Goal: Information Seeking & Learning: Learn about a topic

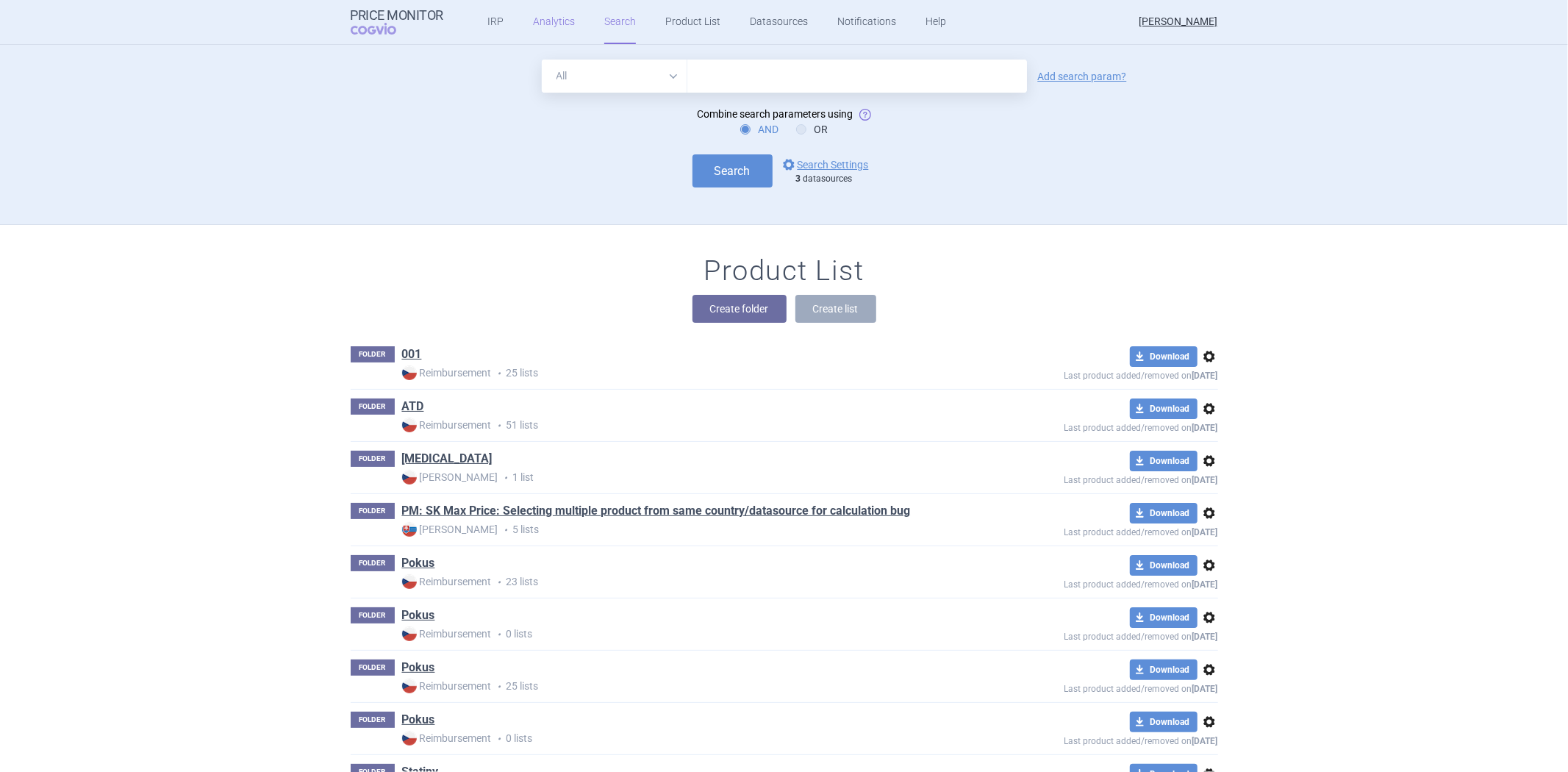
click at [533, 33] on link "Analytics" at bounding box center [553, 21] width 42 height 44
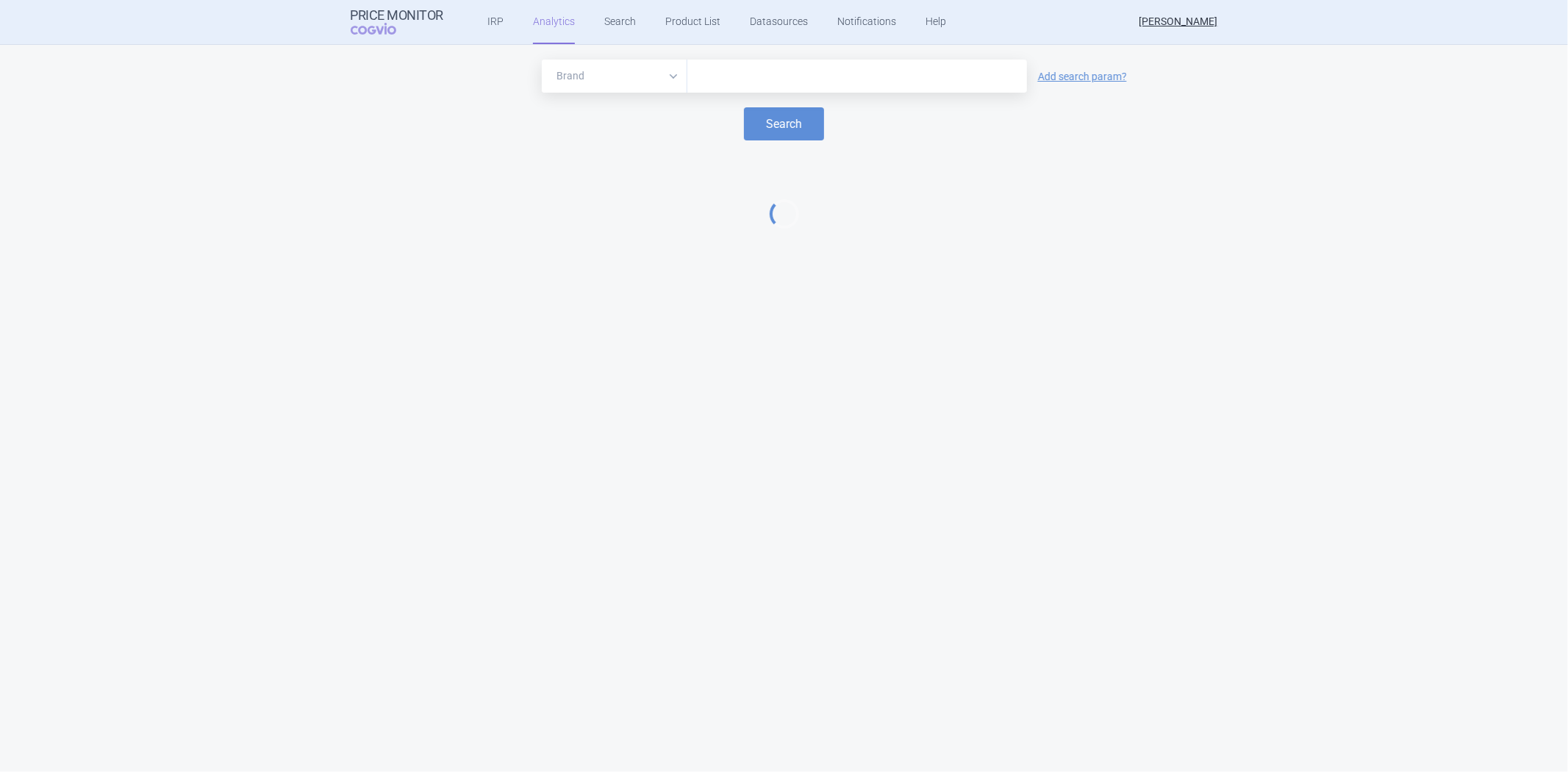
click at [748, 90] on div at bounding box center [857, 76] width 339 height 33
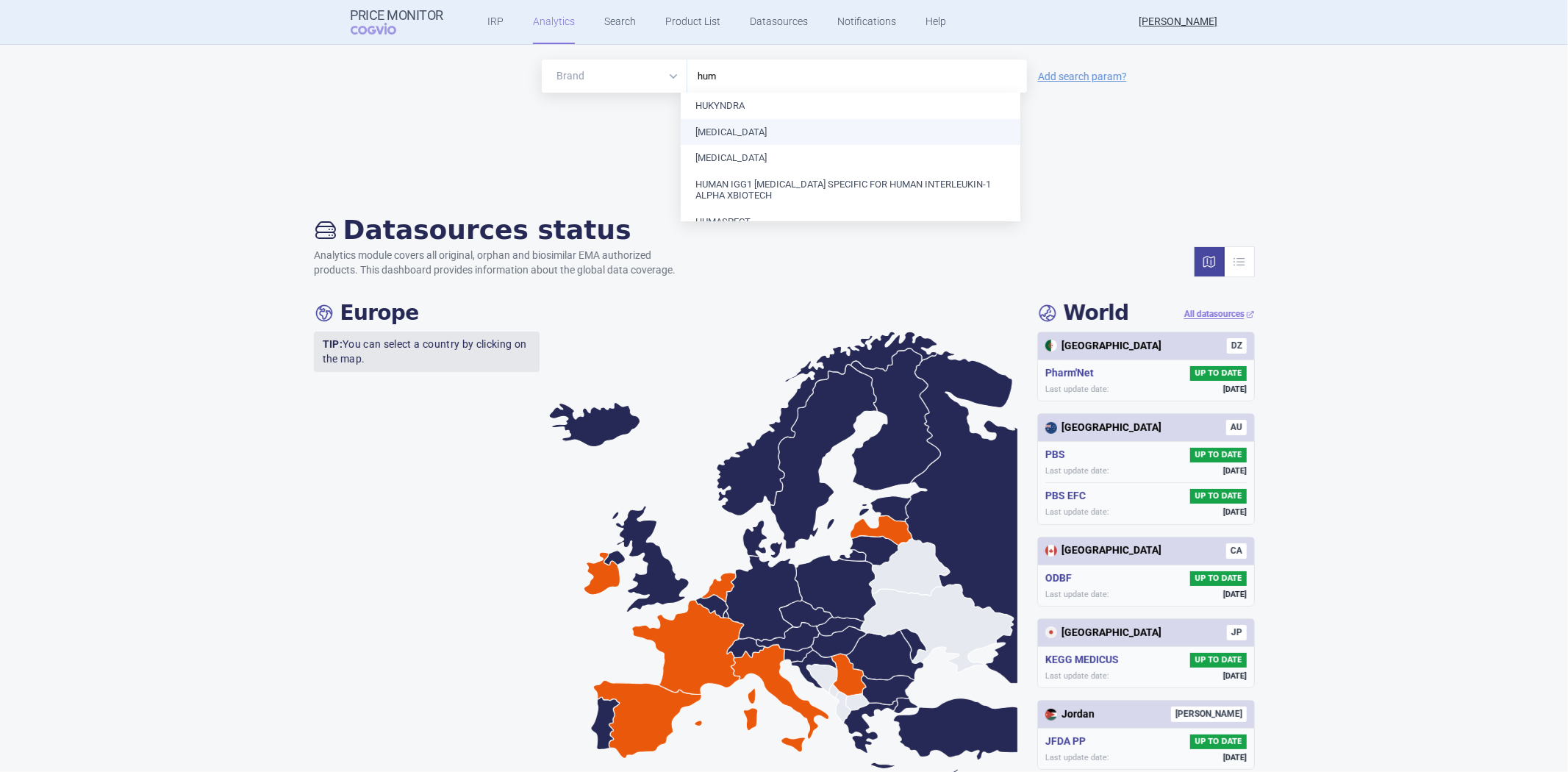
type input "humi"
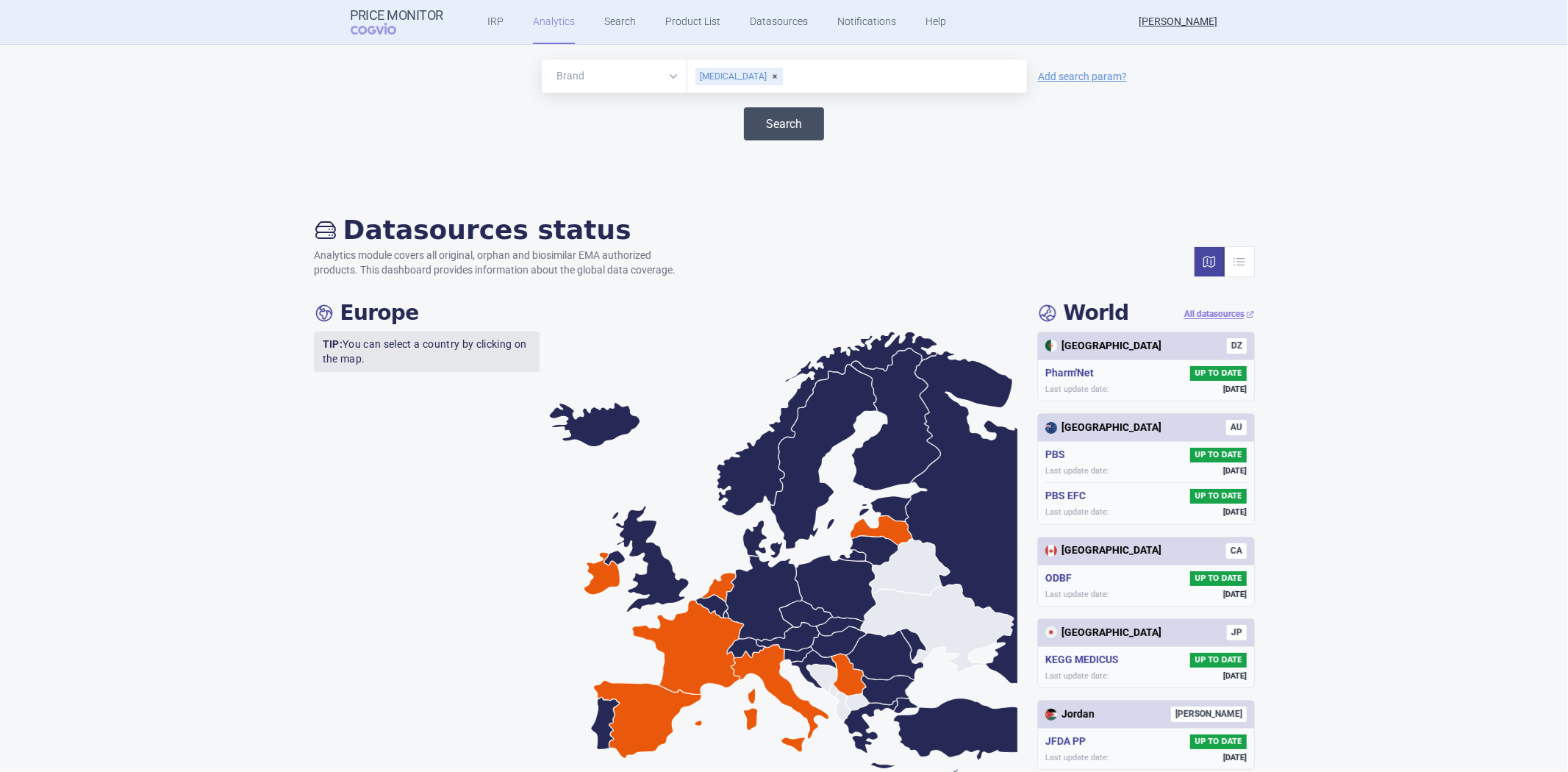
click at [761, 129] on button "Search" at bounding box center [784, 124] width 80 height 33
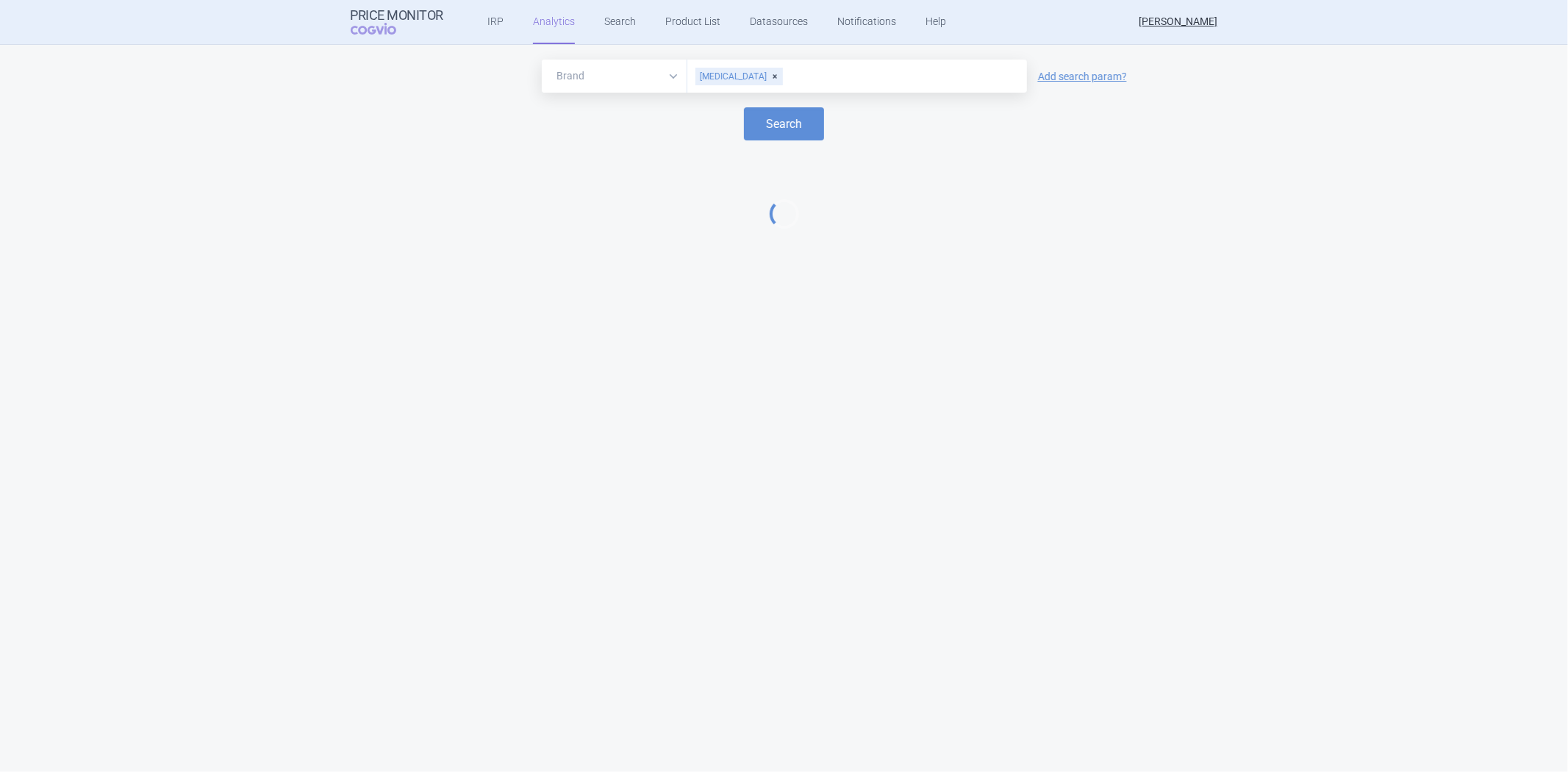
select select "EUR"
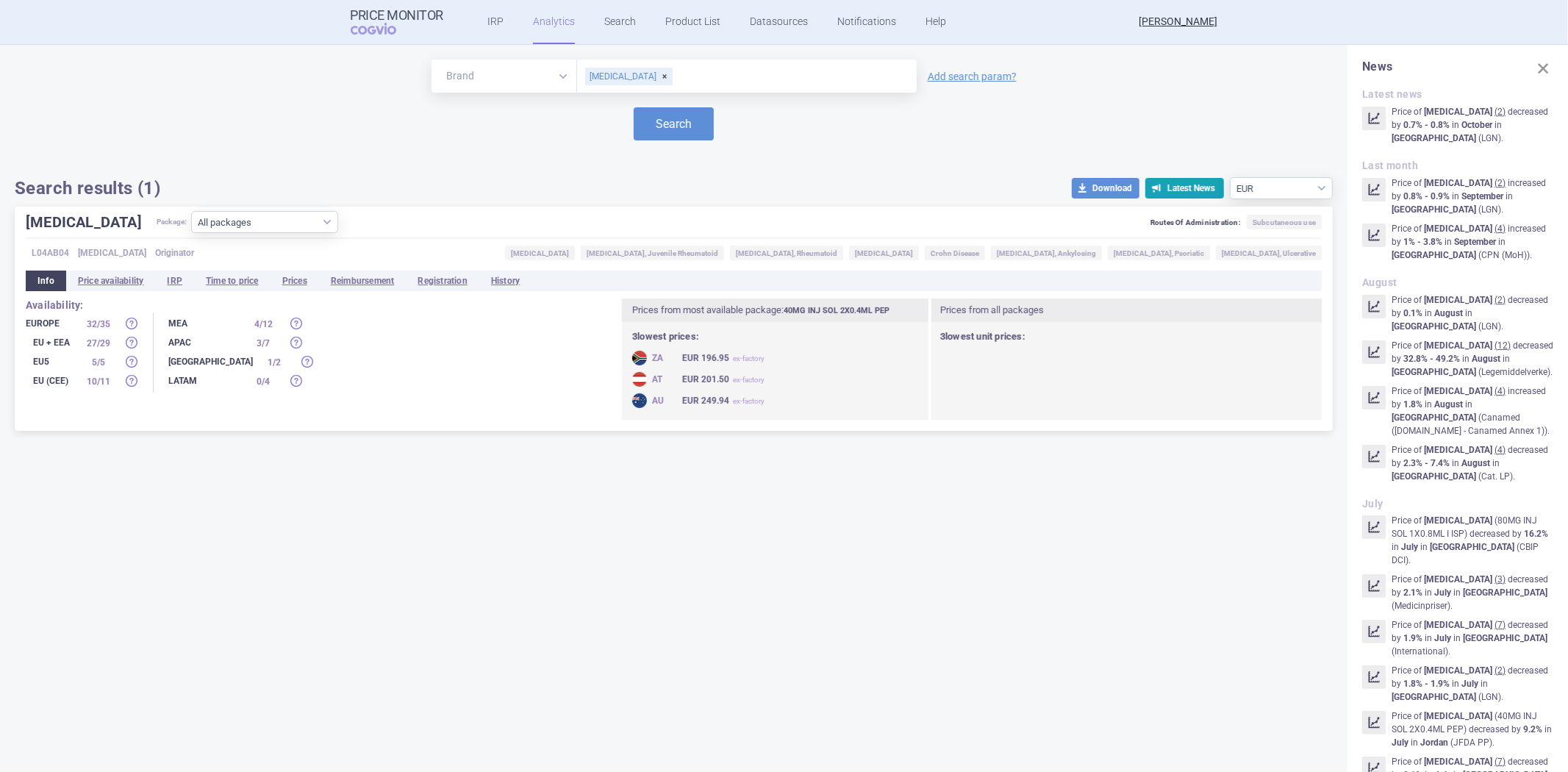
click at [298, 292] on div "[MEDICAL_DATA] Package: All packages 10MG INJ SOL 2X0.1ML ISP ( 1 ) 10MG INJ SO…" at bounding box center [674, 318] width 1318 height 224
click at [300, 281] on li "Prices" at bounding box center [295, 281] width 48 height 20
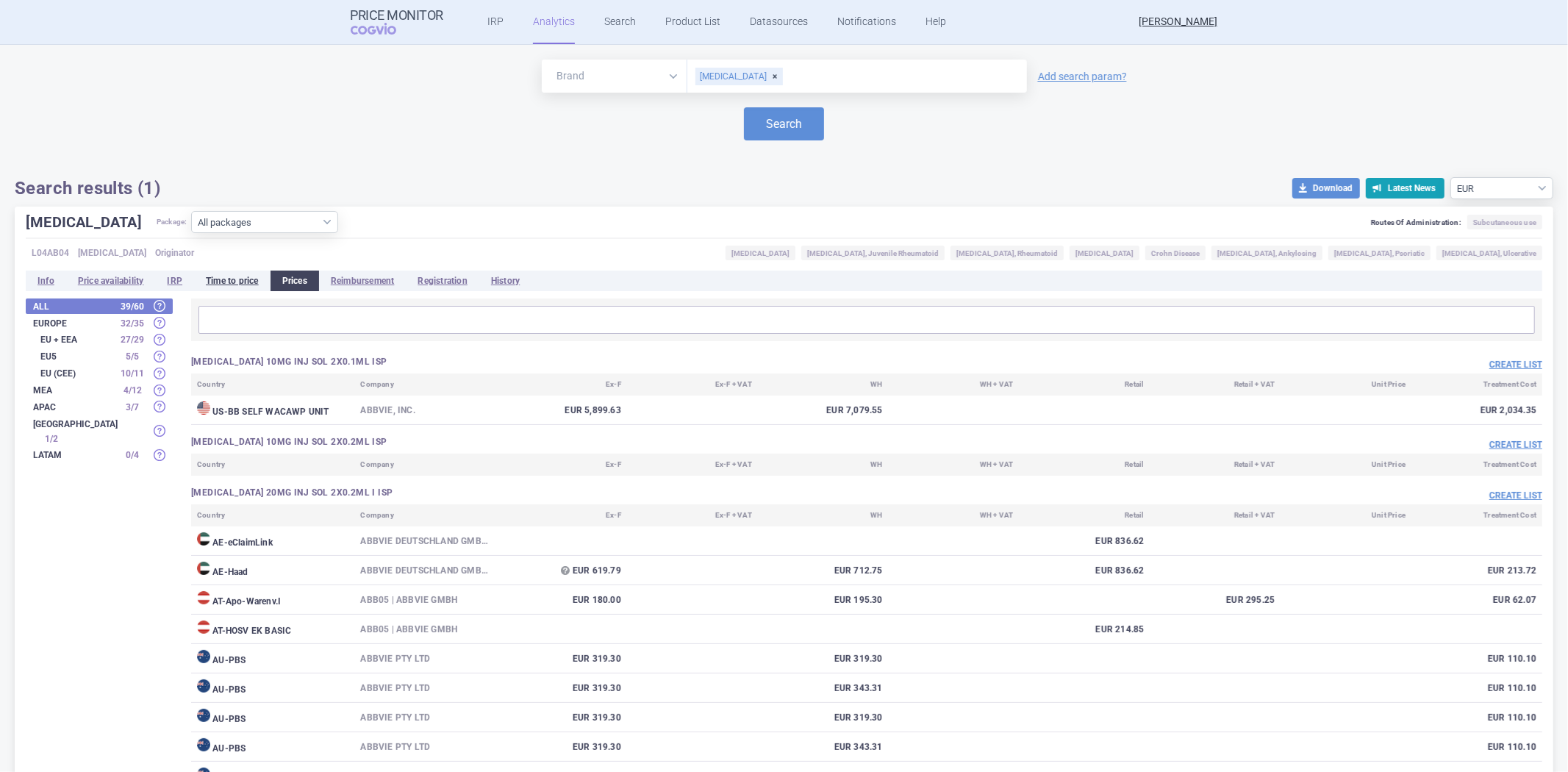
click at [234, 276] on li "Time to price" at bounding box center [232, 281] width 76 height 20
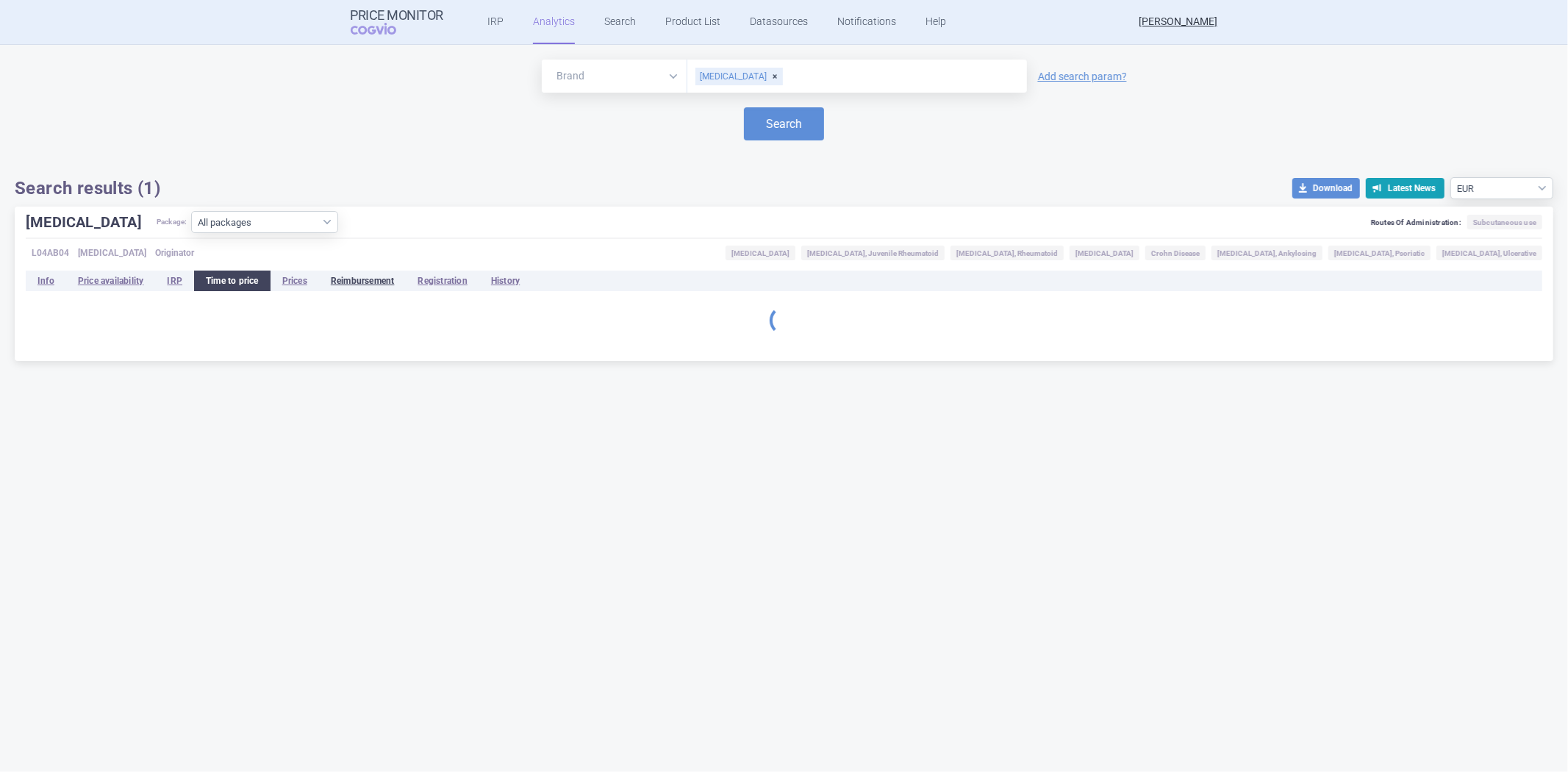
click at [378, 286] on li "Reimbursement" at bounding box center [362, 281] width 87 height 20
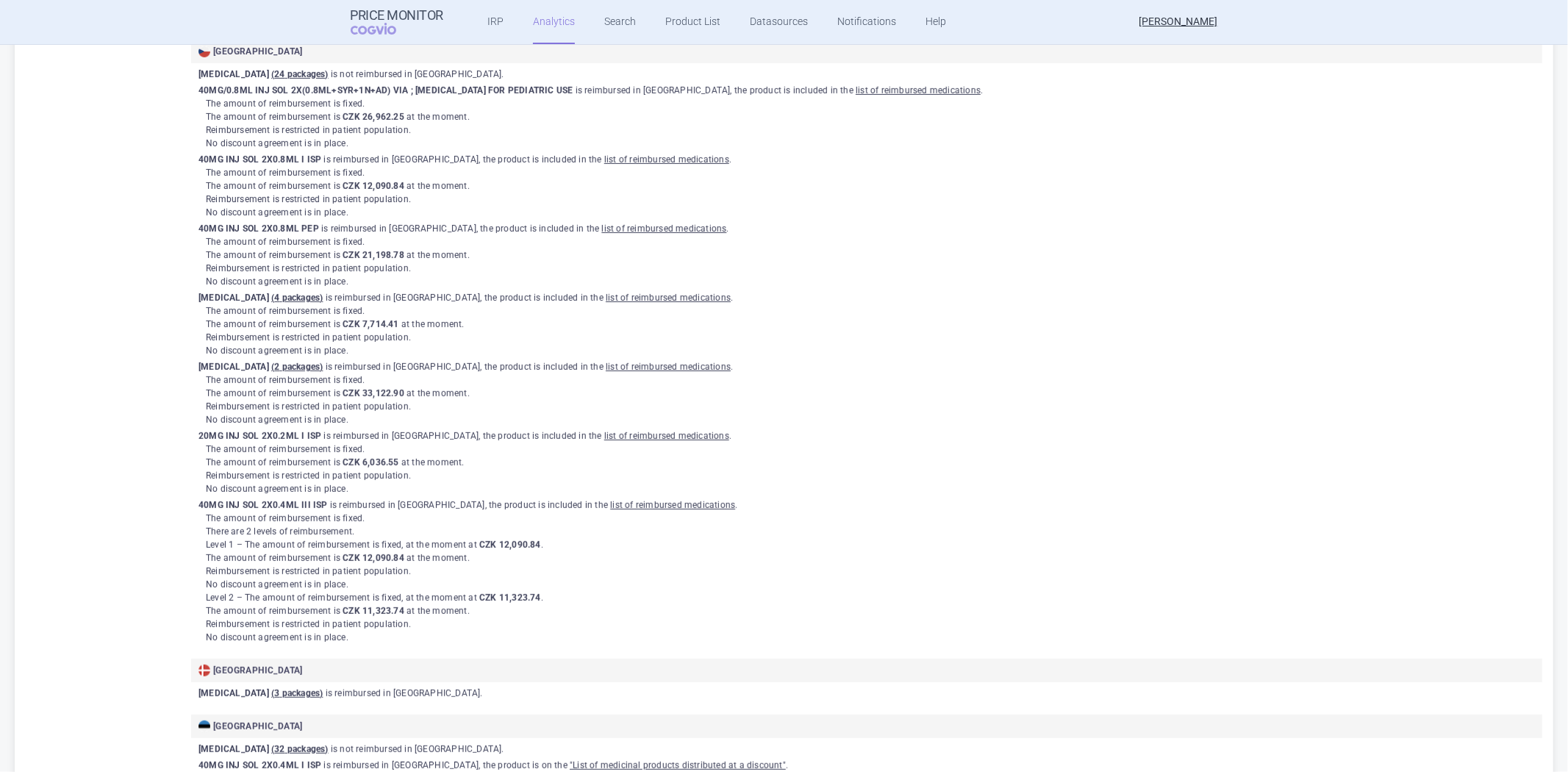
scroll to position [326, 0]
